Goal: Task Accomplishment & Management: Manage account settings

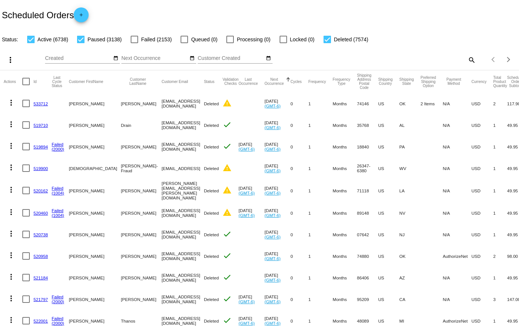
click at [467, 57] on mat-icon "search" at bounding box center [471, 60] width 9 height 12
click at [424, 61] on input "Search" at bounding box center [411, 58] width 129 height 6
paste input "954257"
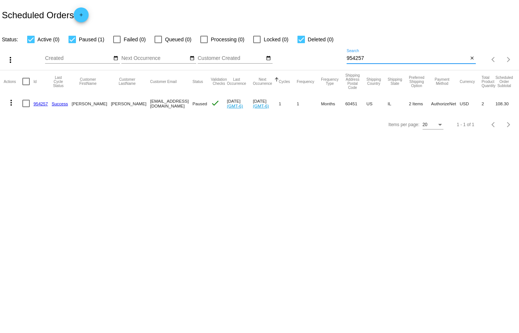
type input "954257"
click at [39, 103] on link "954257" at bounding box center [41, 103] width 15 height 5
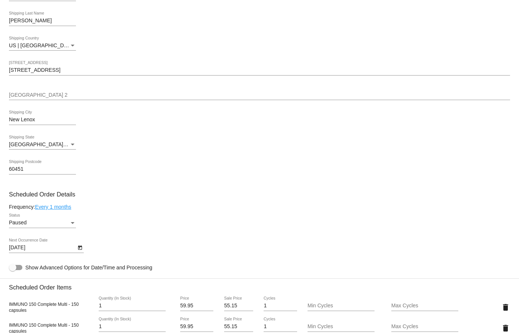
scroll to position [261, 0]
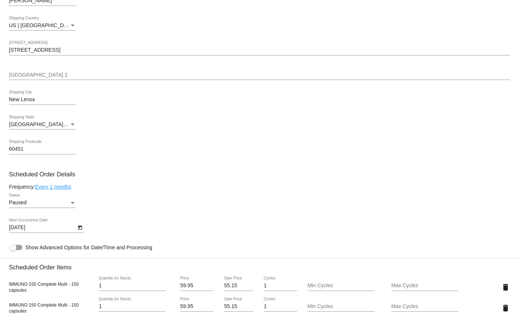
click at [84, 231] on div "[DATE] Next Occurrence Date" at bounding box center [259, 229] width 501 height 21
click at [79, 226] on icon "Open calendar" at bounding box center [80, 228] width 4 height 4
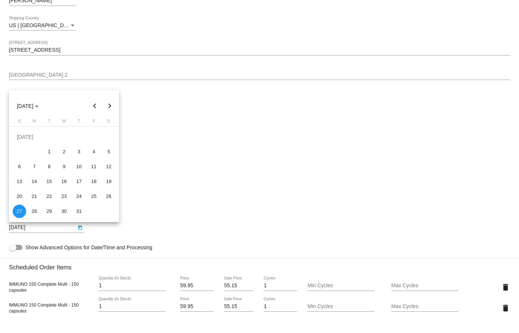
click at [108, 110] on button "Next month" at bounding box center [109, 106] width 15 height 15
click at [94, 108] on button "Previous month" at bounding box center [95, 106] width 15 height 15
click at [93, 161] on div "12" at bounding box center [93, 166] width 13 height 13
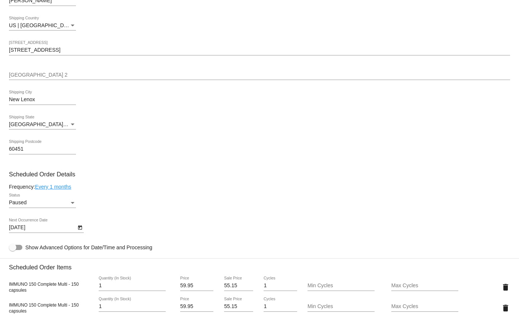
click at [58, 186] on link "Every 1 months" at bounding box center [53, 187] width 36 height 6
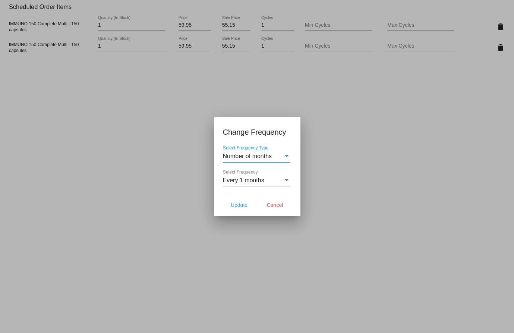
click at [244, 181] on span "Every 1 months" at bounding box center [243, 180] width 41 height 6
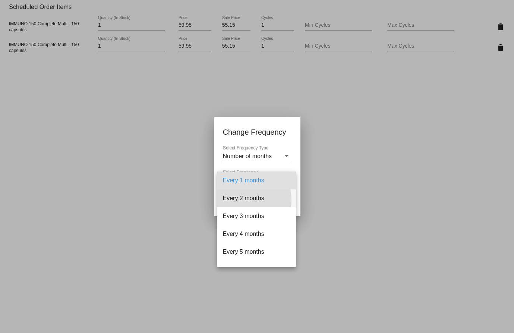
click at [241, 200] on span "Every 2 months" at bounding box center [256, 199] width 67 height 18
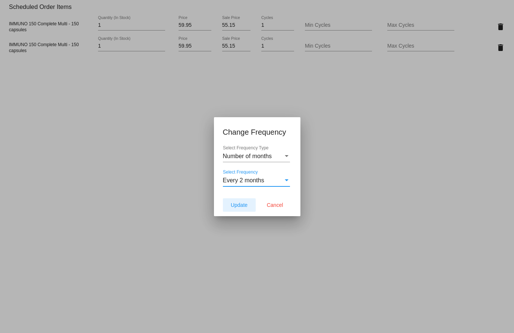
click at [228, 204] on button "Update" at bounding box center [239, 204] width 33 height 13
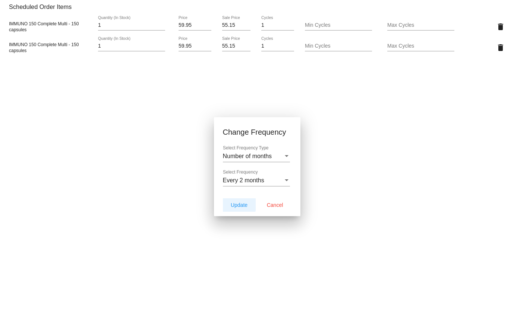
type input "[DATE]"
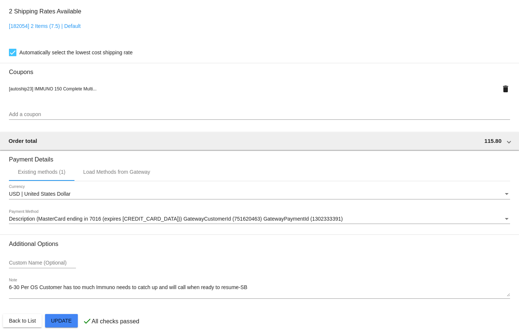
scroll to position [616, 0]
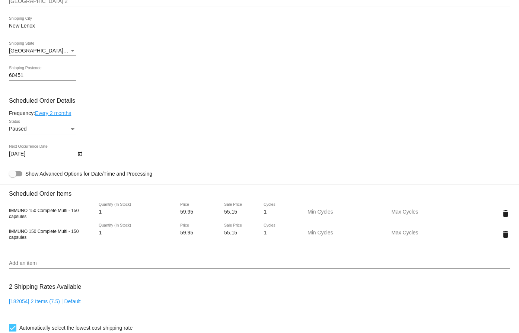
scroll to position [335, 0]
click at [51, 127] on div "Paused" at bounding box center [39, 128] width 60 height 6
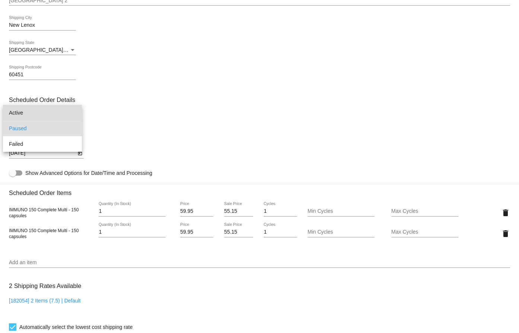
click at [40, 119] on span "Active" at bounding box center [42, 113] width 67 height 16
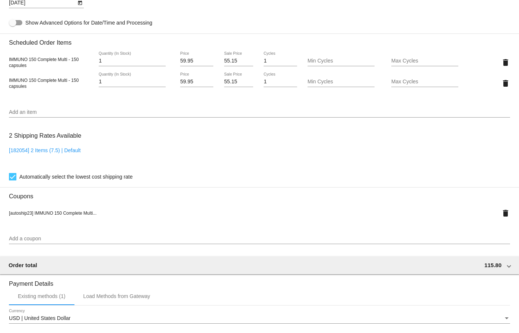
scroll to position [616, 0]
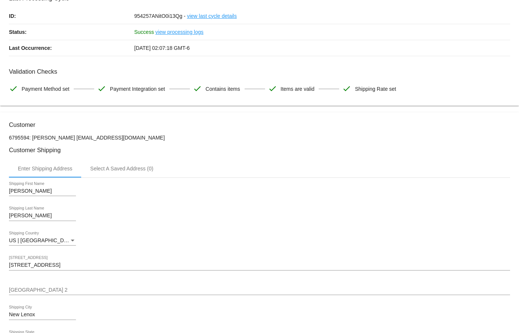
scroll to position [0, 0]
